Goal: Information Seeking & Learning: Learn about a topic

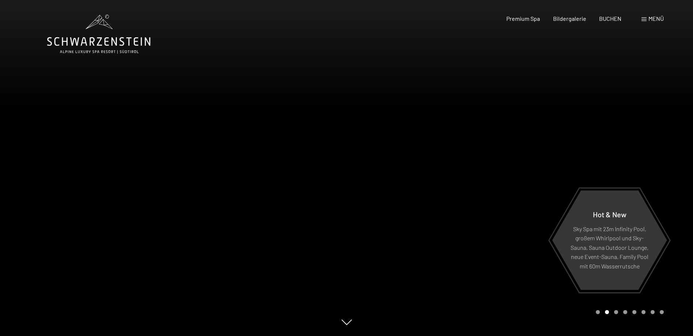
click at [648, 17] on span "Menü" at bounding box center [655, 18] width 15 height 7
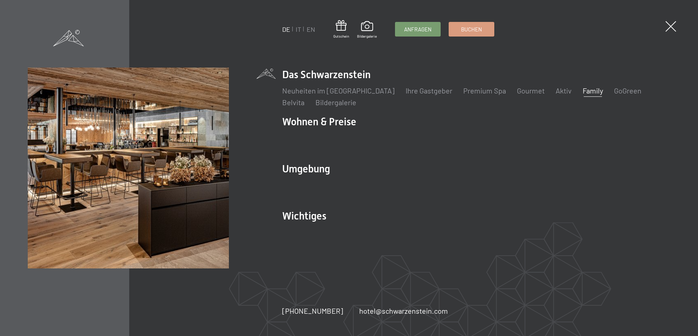
click at [583, 90] on link "Family" at bounding box center [593, 90] width 20 height 9
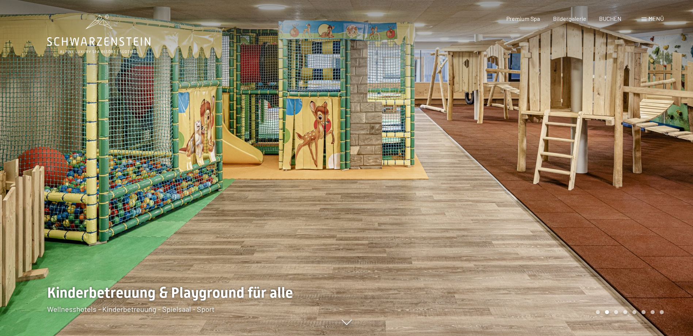
click at [577, 159] on div at bounding box center [520, 168] width 347 height 336
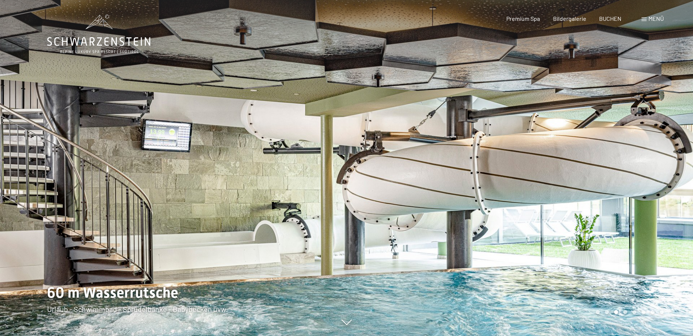
click at [577, 159] on div at bounding box center [520, 168] width 347 height 336
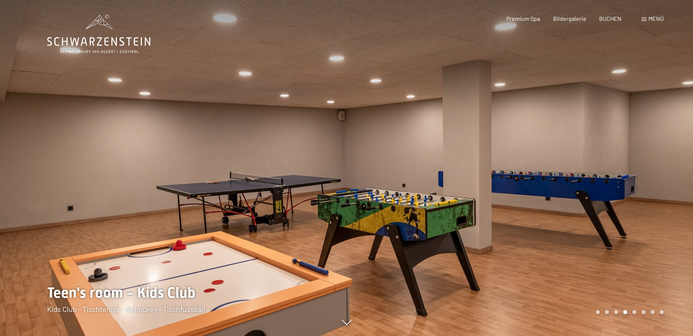
click at [577, 159] on div at bounding box center [520, 168] width 347 height 336
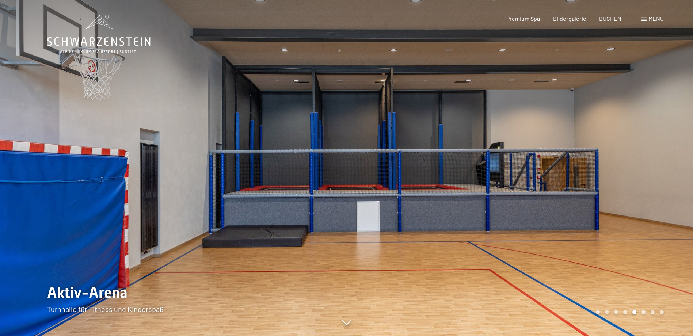
click at [577, 159] on div at bounding box center [520, 168] width 347 height 336
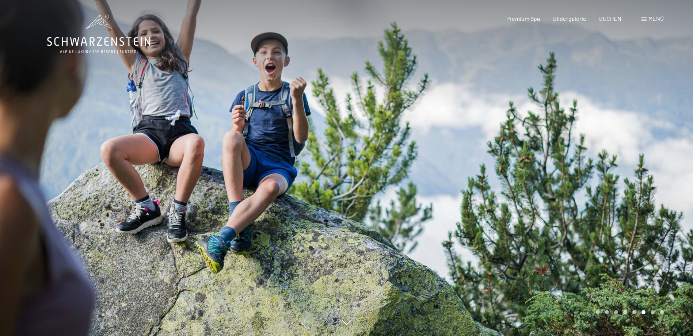
click at [577, 159] on div at bounding box center [520, 168] width 347 height 336
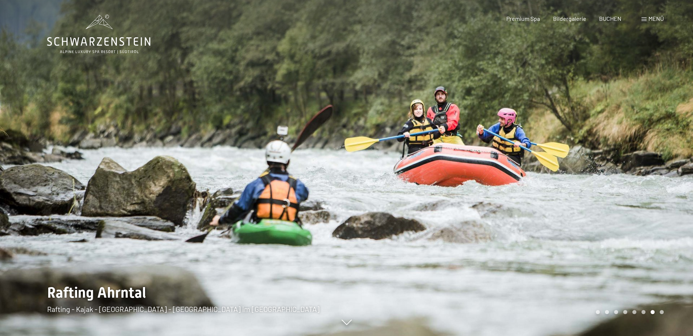
click at [577, 159] on div at bounding box center [520, 168] width 347 height 336
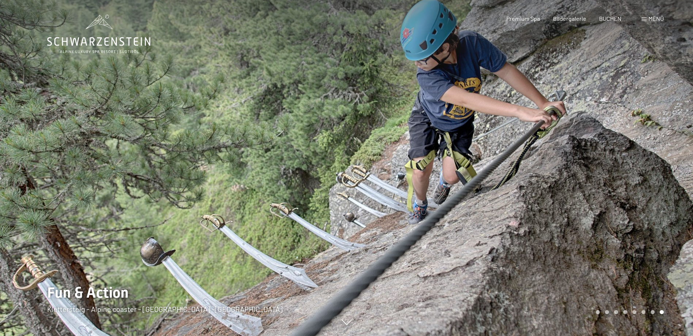
click at [577, 159] on div at bounding box center [520, 168] width 347 height 336
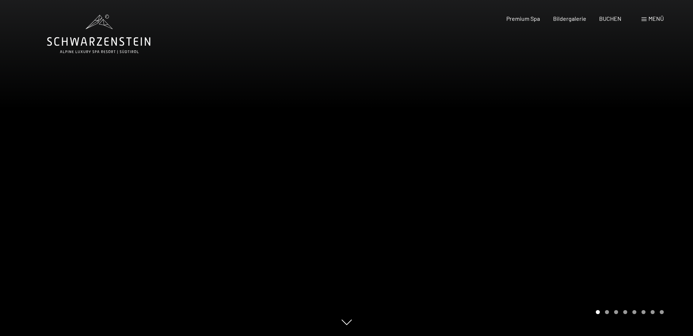
click at [577, 159] on div at bounding box center [520, 168] width 347 height 336
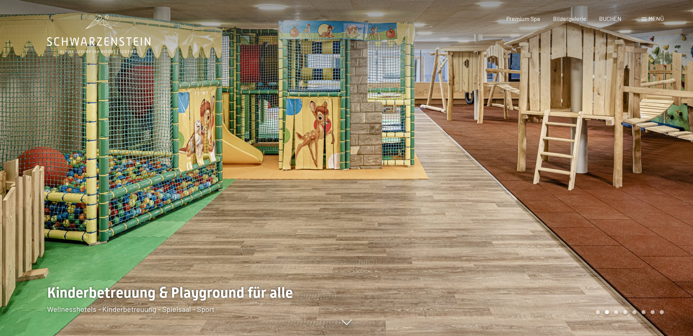
click at [577, 159] on div at bounding box center [520, 168] width 347 height 336
